Goal: Task Accomplishment & Management: Complete application form

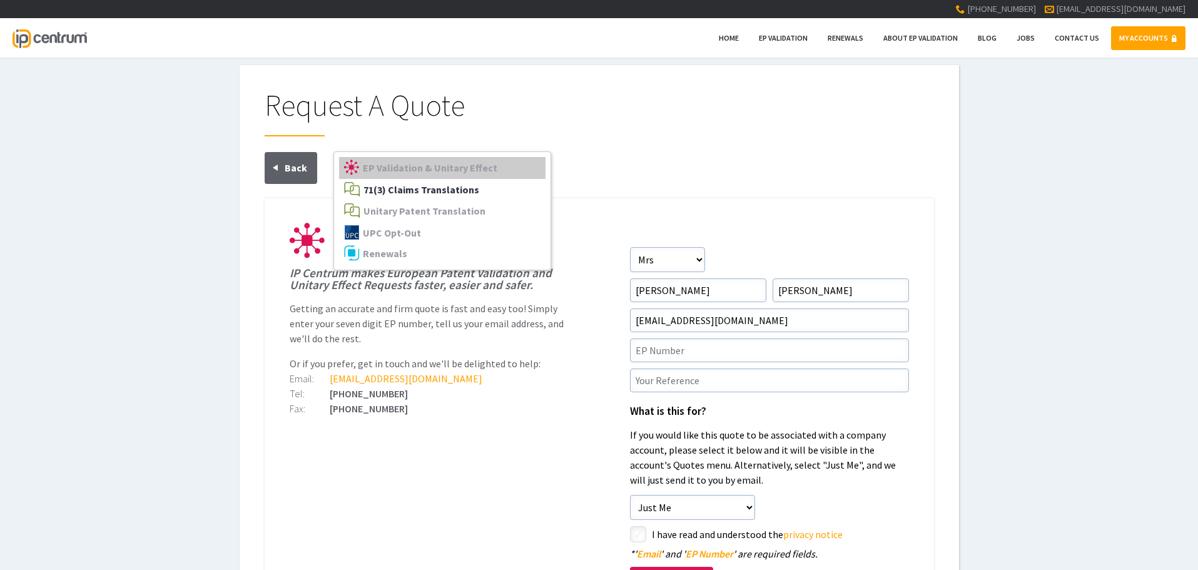
click at [429, 181] on link "71(3) Claims Translations" at bounding box center [442, 190] width 206 height 22
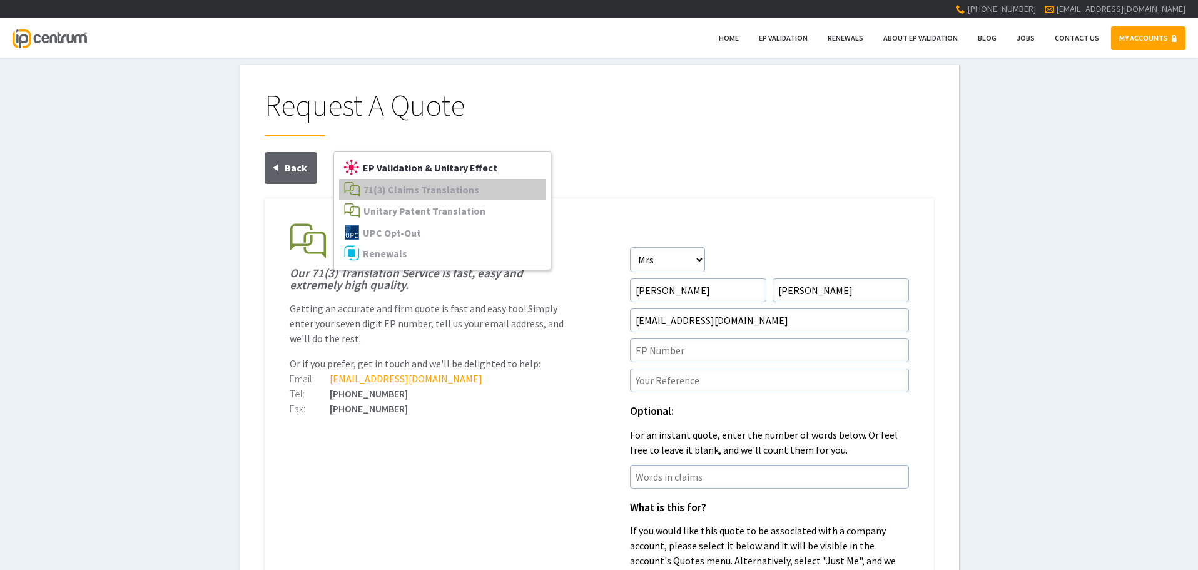
click at [425, 173] on span "EP Validation & Unitary Effect" at bounding box center [430, 167] width 135 height 13
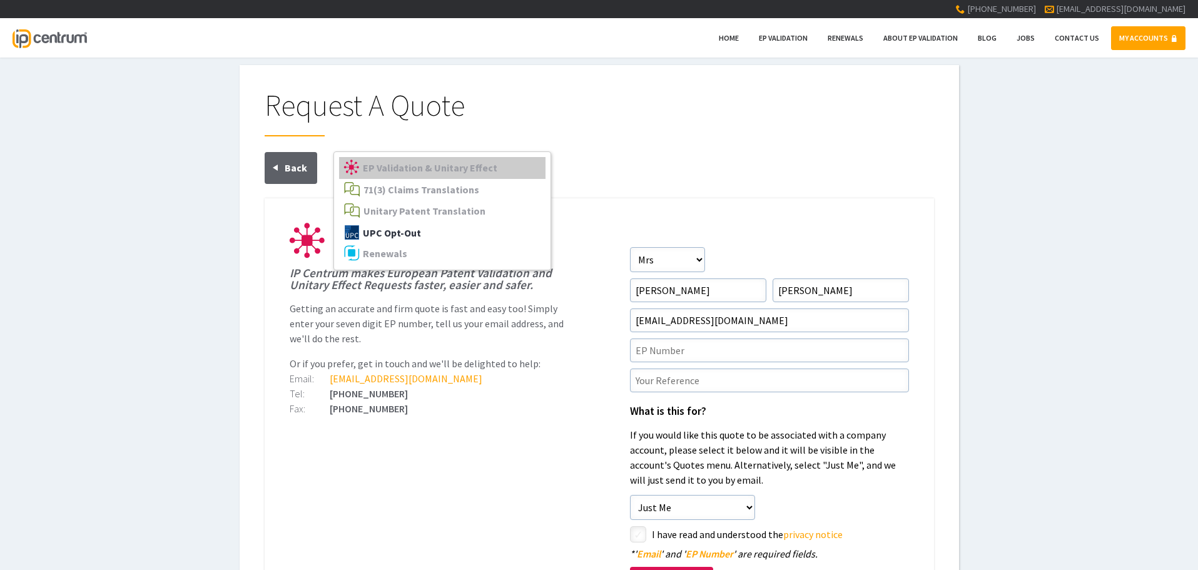
click at [416, 231] on span "UPC Opt-Out" at bounding box center [392, 232] width 58 height 13
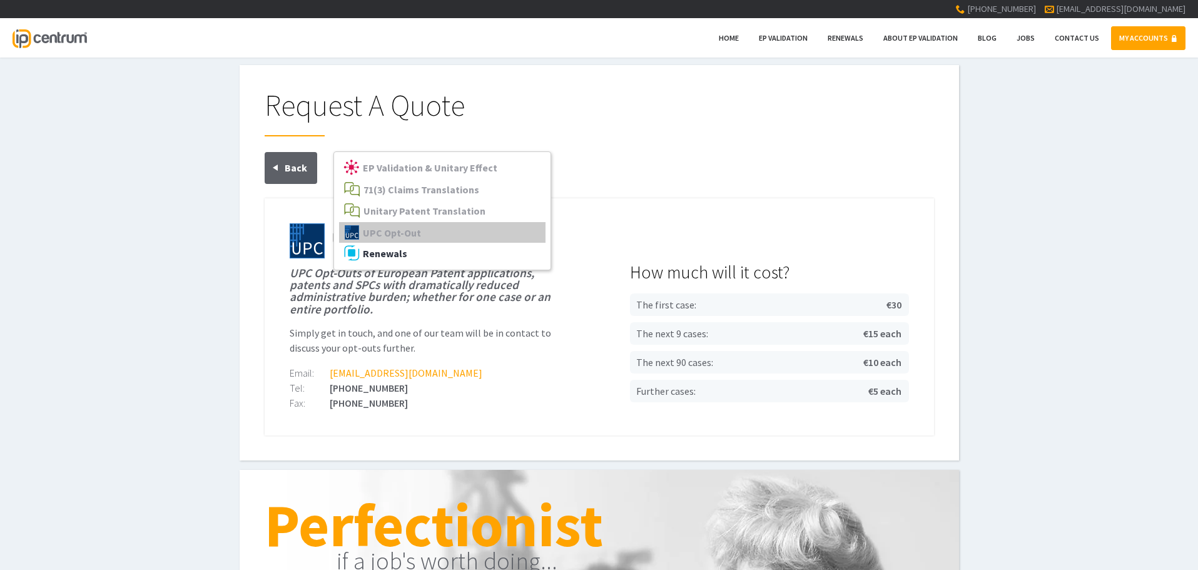
click at [412, 248] on link "Renewals" at bounding box center [442, 254] width 206 height 22
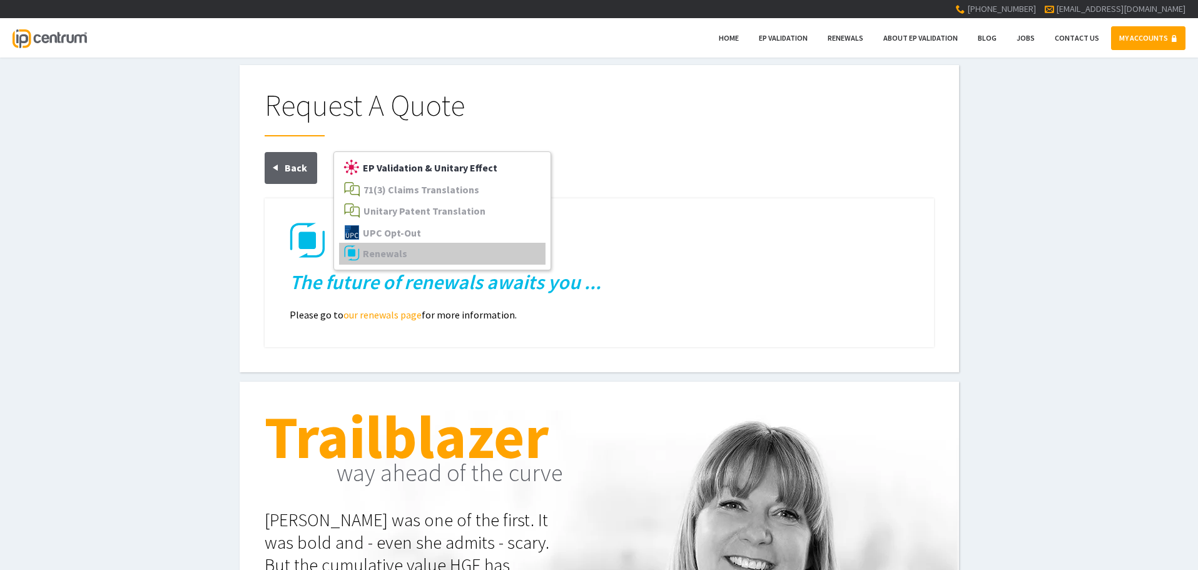
click at [419, 173] on span "EP Validation & Unitary Effect" at bounding box center [430, 167] width 135 height 13
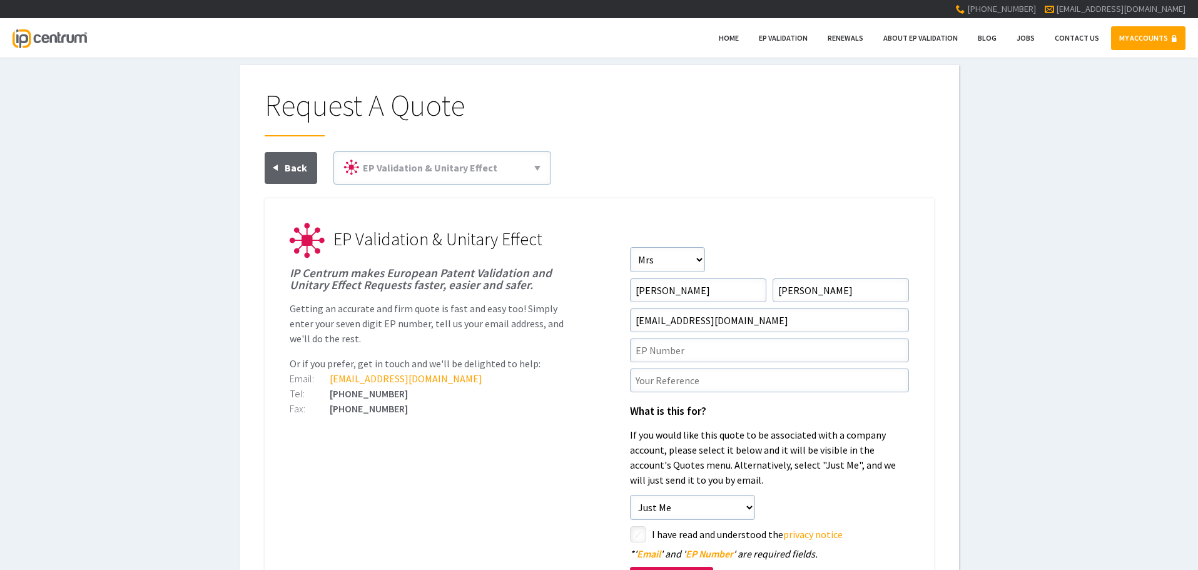
click at [479, 130] on h1 "Request A Quote" at bounding box center [599, 113] width 669 height 46
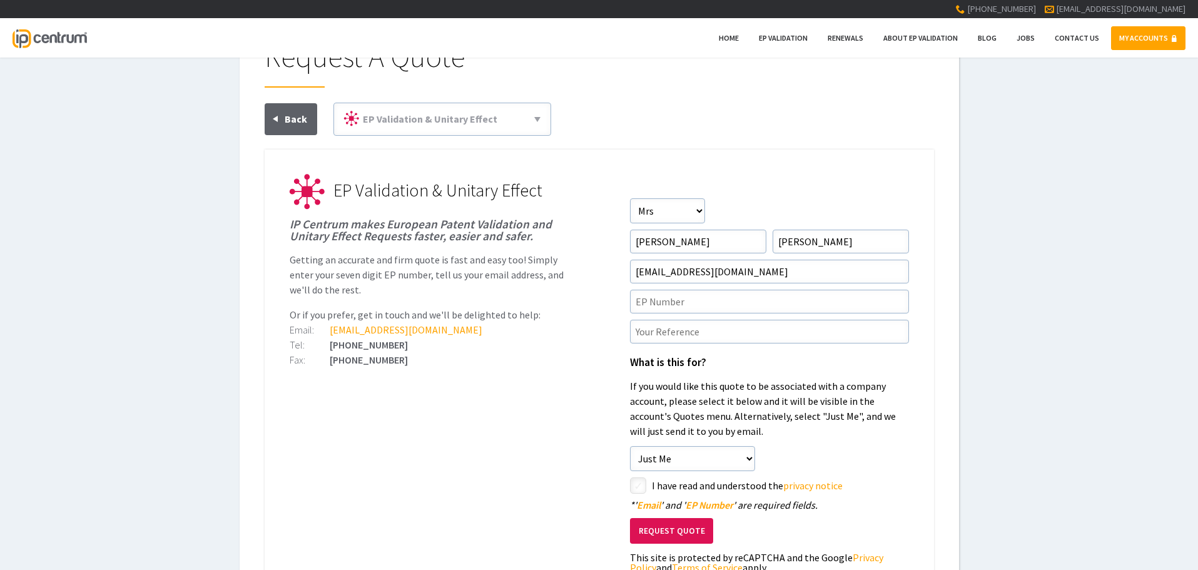
scroll to position [125, 0]
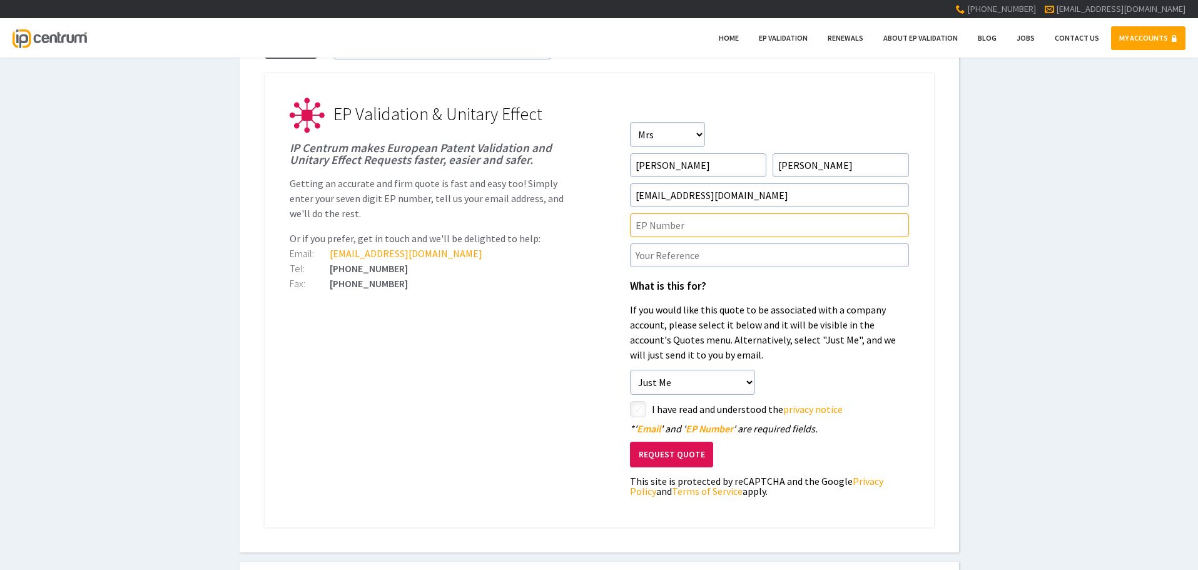
click at [651, 222] on input"] "text" at bounding box center [769, 225] width 279 height 24
click at [671, 211] on form "Salutation Salutation Mr Mrs Miss Ms Dr [PERSON_NAME] First Name [PERSON_NAME] …" at bounding box center [769, 312] width 279 height 380
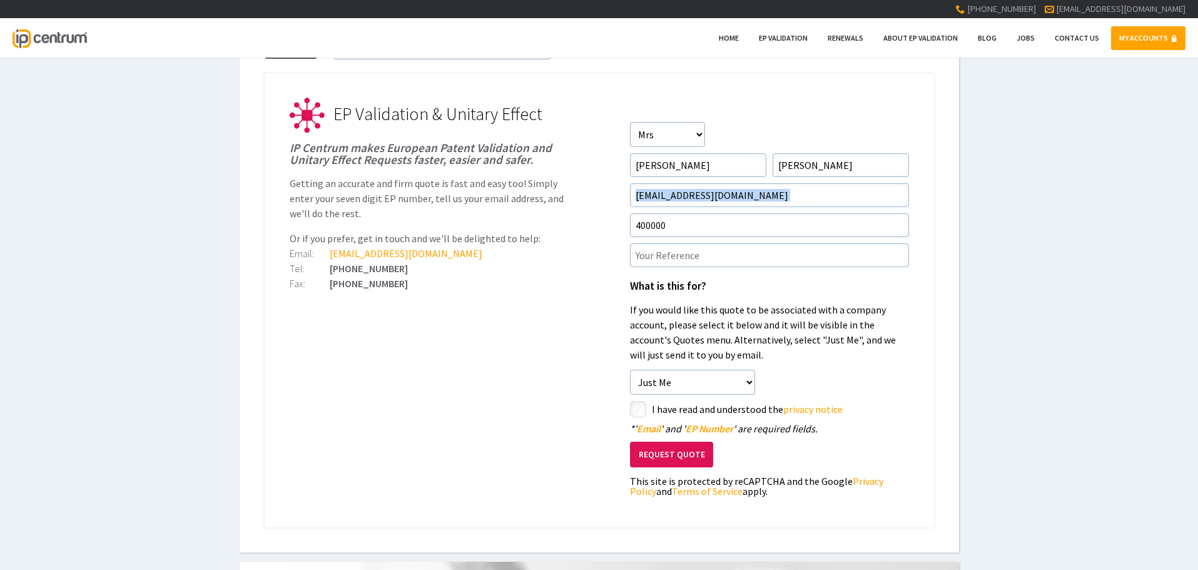
click at [673, 213] on form "Salutation Salutation Mr Mrs Miss Ms Dr [PERSON_NAME] First Name [PERSON_NAME] …" at bounding box center [769, 312] width 279 height 380
click at [678, 223] on input"] "400000" at bounding box center [769, 225] width 279 height 24
type input"] "4000000"
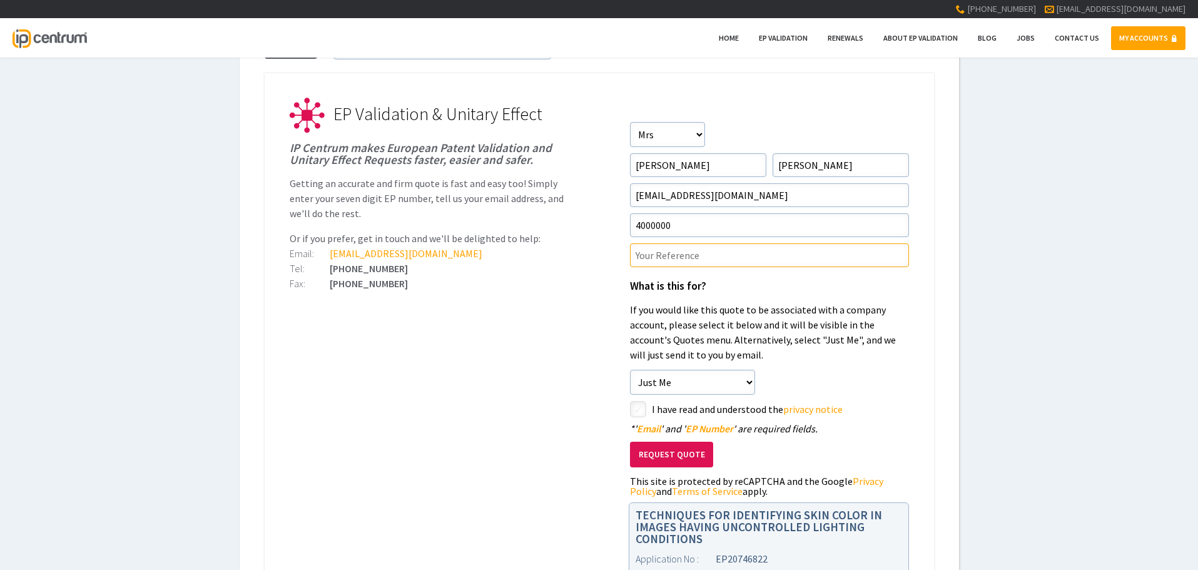
click at [656, 250] on input"] "text" at bounding box center [769, 255] width 279 height 24
type input"] "1283-1"
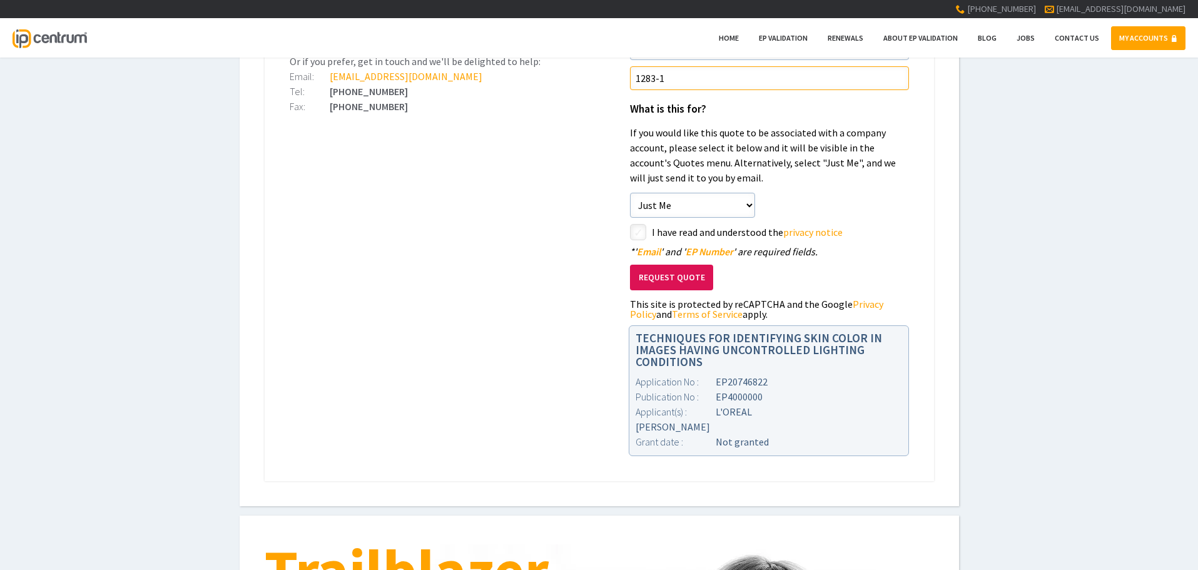
scroll to position [313, 0]
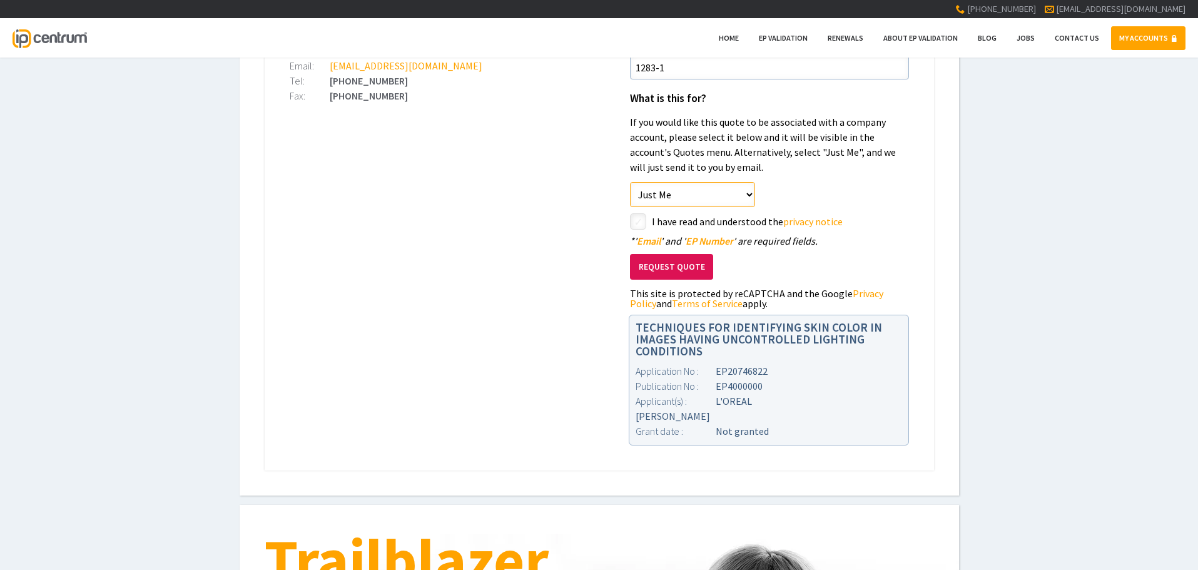
click at [719, 193] on select"] "Just Me Alcatel-Lucent [GEOGRAPHIC_DATA] AG [PERSON_NAME] TEST account IPC Dire…" at bounding box center [692, 194] width 125 height 25
click at [630, 182] on select"] "Just Me Alcatel-Lucent [GEOGRAPHIC_DATA] AG [PERSON_NAME] TEST account IPC Dire…" at bounding box center [692, 194] width 125 height 25
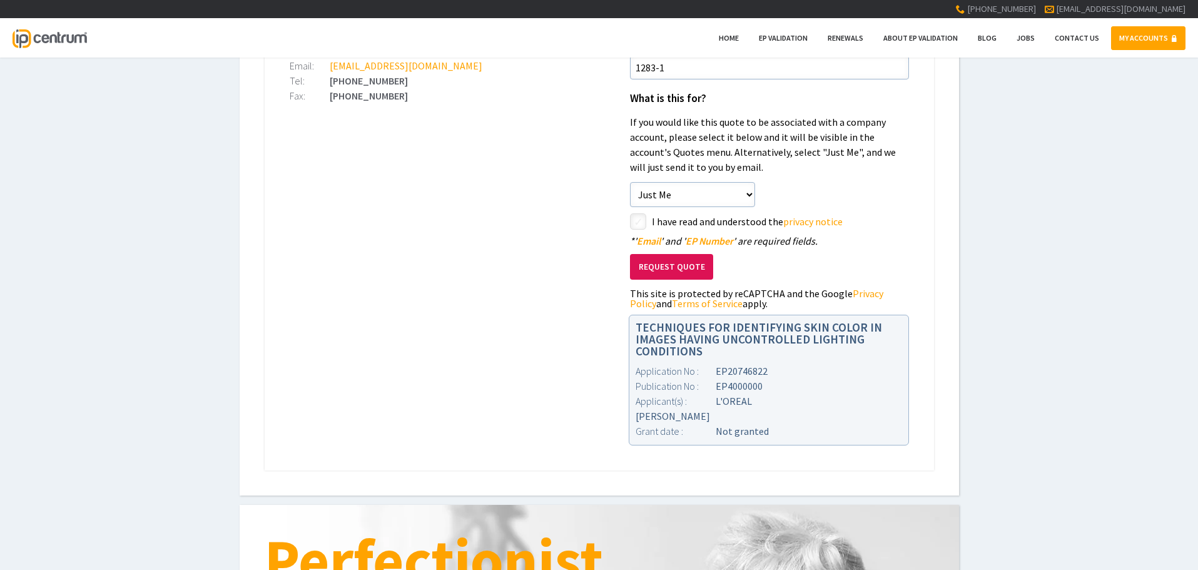
click at [633, 225] on input"] "checkbox" at bounding box center [639, 222] width 15 height 15
checkbox input"] "true"
click at [661, 264] on button "Request Quote" at bounding box center [671, 267] width 83 height 26
